Goal: Task Accomplishment & Management: Manage account settings

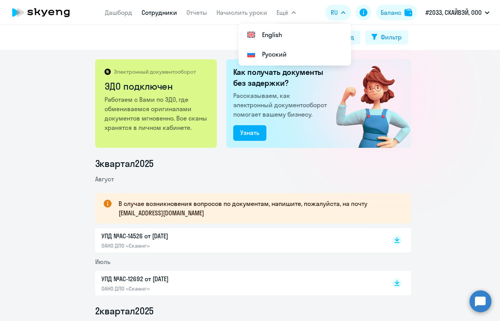
click at [154, 10] on link "Сотрудники" at bounding box center [158, 13] width 35 height 8
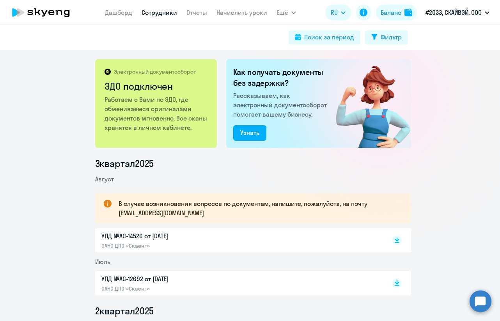
select select "30"
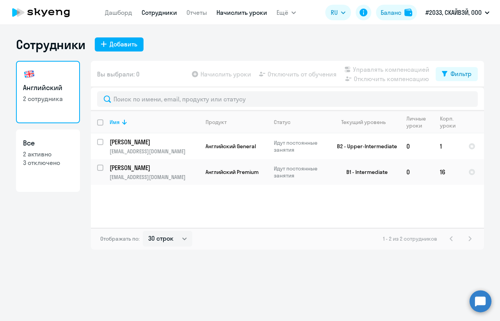
click at [227, 10] on link "Начислить уроки" at bounding box center [241, 13] width 51 height 8
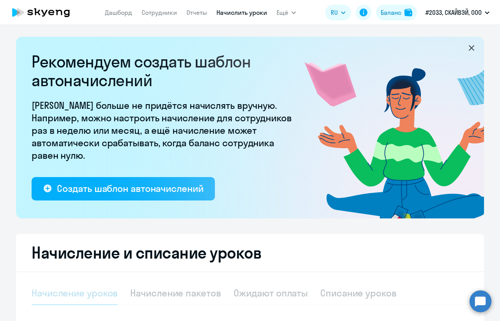
select select "10"
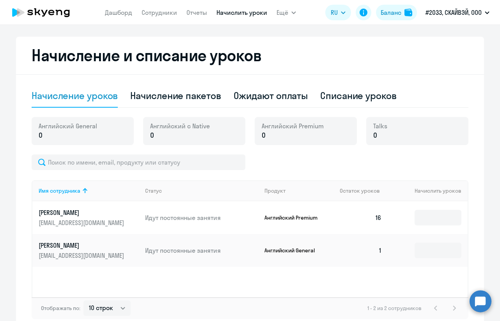
scroll to position [208, 0]
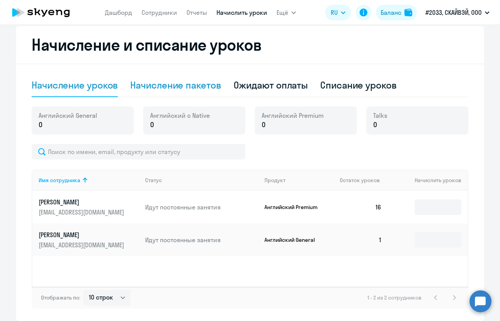
click at [160, 88] on div "Начисление пакетов" at bounding box center [175, 85] width 90 height 12
select select "10"
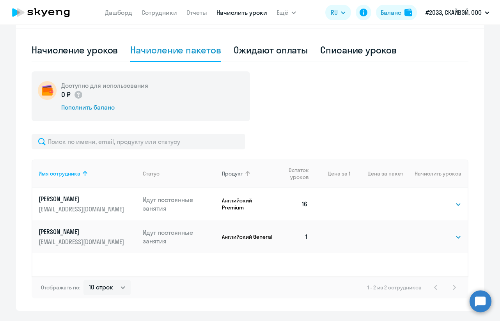
scroll to position [260, 0]
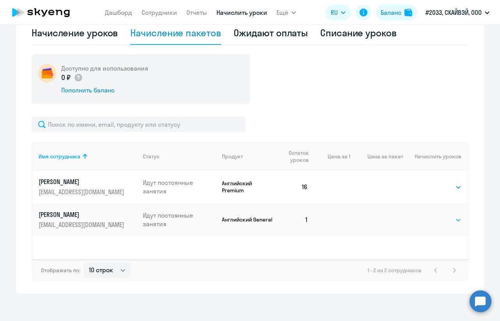
click at [431, 219] on select "Выбрать 4 8 16 32 64 96 128" at bounding box center [445, 219] width 32 height 9
click at [429, 215] on select "Выбрать 4 8 16 32 64 96 128" at bounding box center [445, 219] width 32 height 9
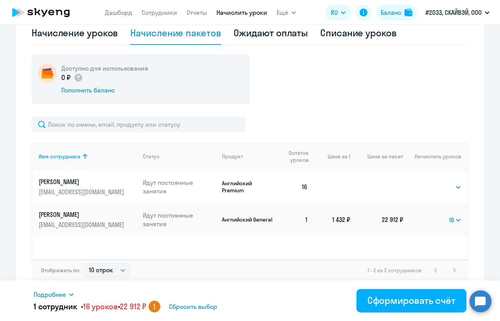
scroll to position [264, 0]
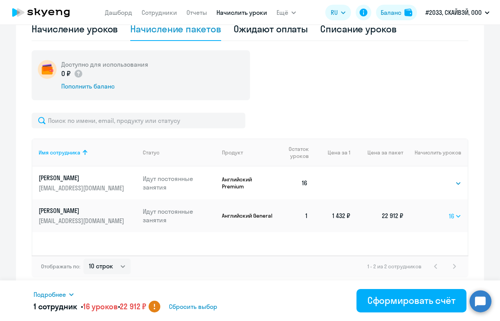
click at [451, 214] on select "Выбрать 4 8 16 32 64 96 128" at bounding box center [455, 215] width 12 height 9
click at [449, 211] on select "Выбрать 4 8 16 32 64 96 128" at bounding box center [455, 215] width 12 height 9
click at [452, 213] on select "Выбрать 4 8 16 32 64 96 128" at bounding box center [454, 215] width 13 height 9
click at [448, 211] on select "Выбрать 4 8 16 32 64 96 128" at bounding box center [454, 215] width 13 height 9
click at [458, 217] on select "Выбрать 4 8 16 32 64 96 128" at bounding box center [454, 215] width 14 height 9
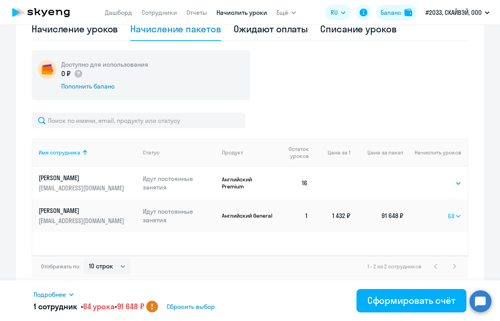
select select "96"
click at [447, 211] on select "Выбрать 4 8 16 32 64 96 128" at bounding box center [454, 215] width 14 height 9
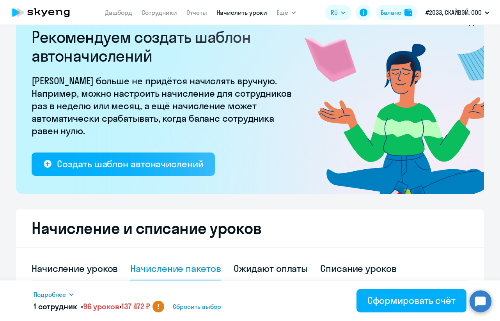
scroll to position [0, 0]
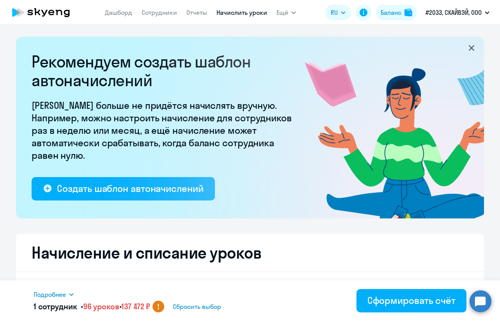
click at [50, 11] on icon at bounding box center [41, 12] width 69 height 19
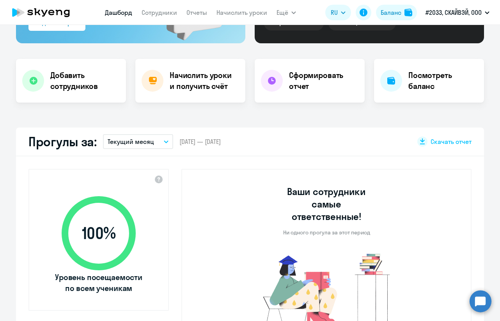
scroll to position [208, 0]
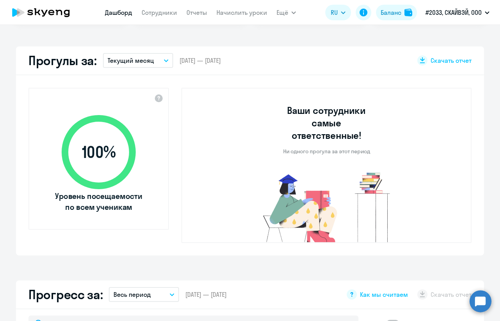
select select "30"
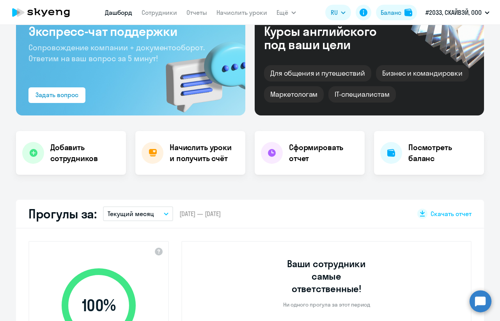
scroll to position [0, 0]
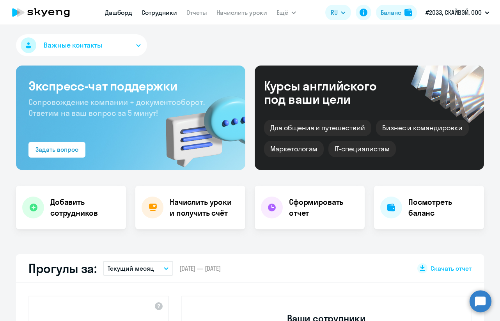
click at [153, 13] on link "Сотрудники" at bounding box center [158, 13] width 35 height 8
select select "30"
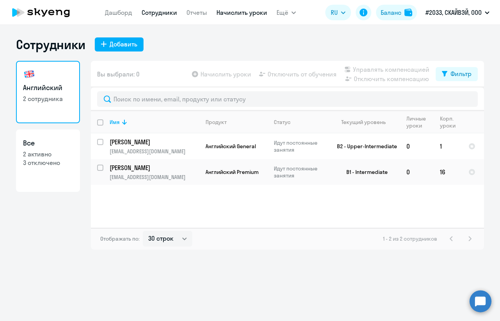
click at [233, 12] on link "Начислить уроки" at bounding box center [241, 13] width 51 height 8
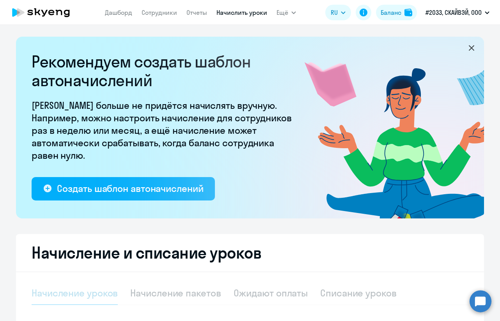
select select "10"
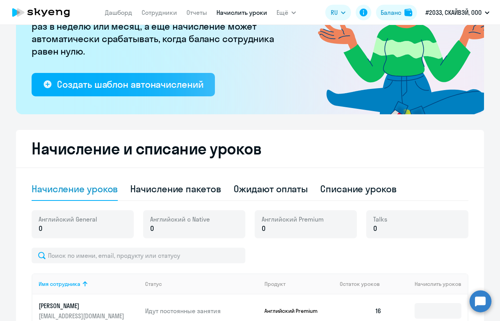
scroll to position [208, 0]
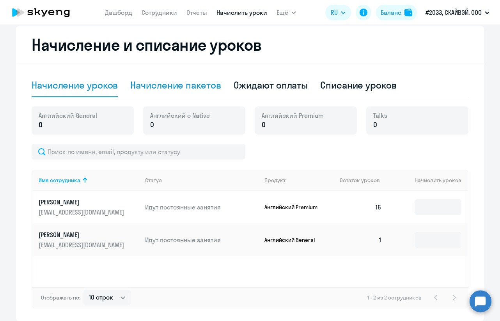
click at [148, 87] on div "Начисление пакетов" at bounding box center [175, 85] width 90 height 12
select select "10"
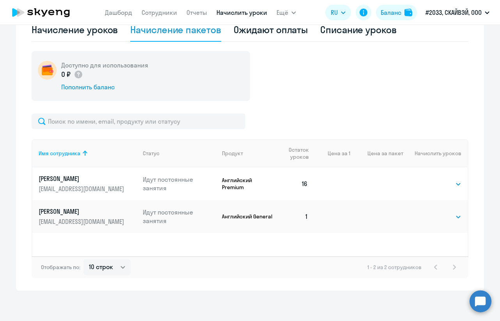
scroll to position [264, 0]
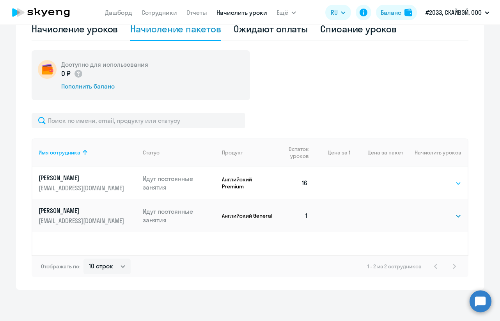
click at [453, 186] on select "Выбрать 4 8 16 32 64 96 128" at bounding box center [445, 182] width 32 height 9
select select "16"
click at [429, 178] on select "Выбрать 4 8 16 32 64 96 128" at bounding box center [445, 182] width 32 height 9
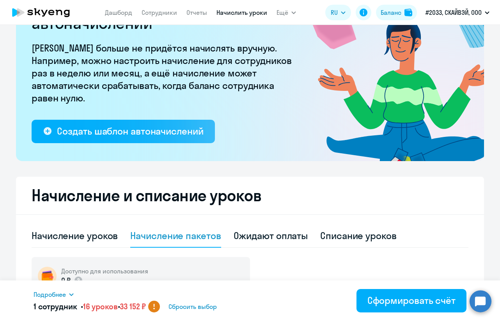
scroll to position [0, 0]
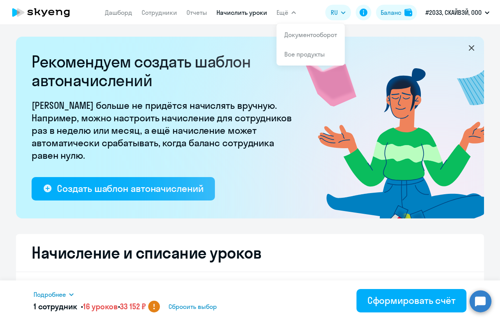
click at [283, 7] on button "Ещё" at bounding box center [285, 13] width 19 height 16
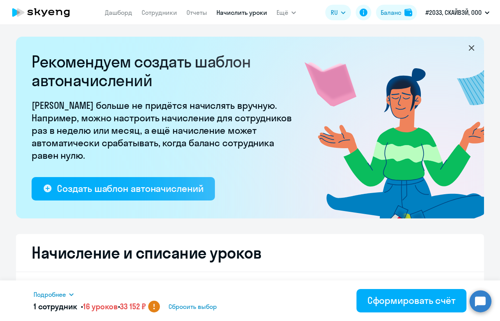
click at [287, 21] on app-header "[PERSON_NAME] Отчеты Начислить уроки Ещё Документооборот Все продукты Дашборд С…" at bounding box center [250, 12] width 500 height 25
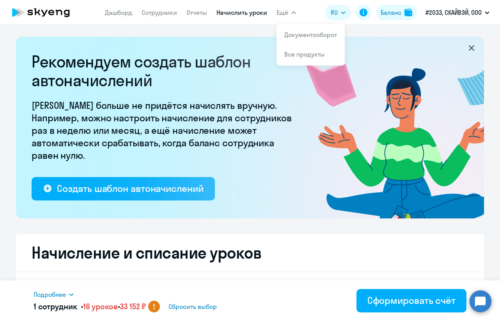
click at [294, 7] on button "Ещё" at bounding box center [285, 13] width 19 height 16
